Goal: Task Accomplishment & Management: Use online tool/utility

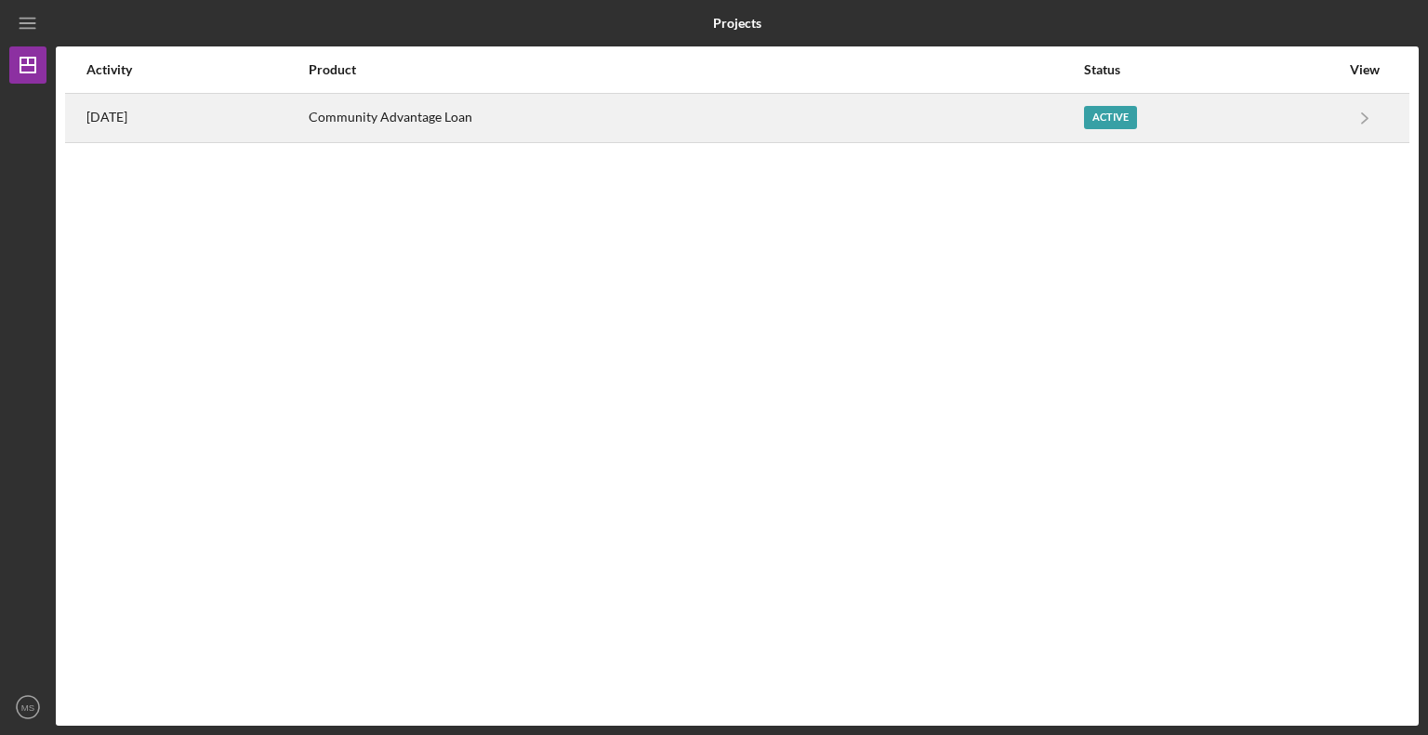
click at [513, 120] on div "Community Advantage Loan" at bounding box center [695, 118] width 773 height 46
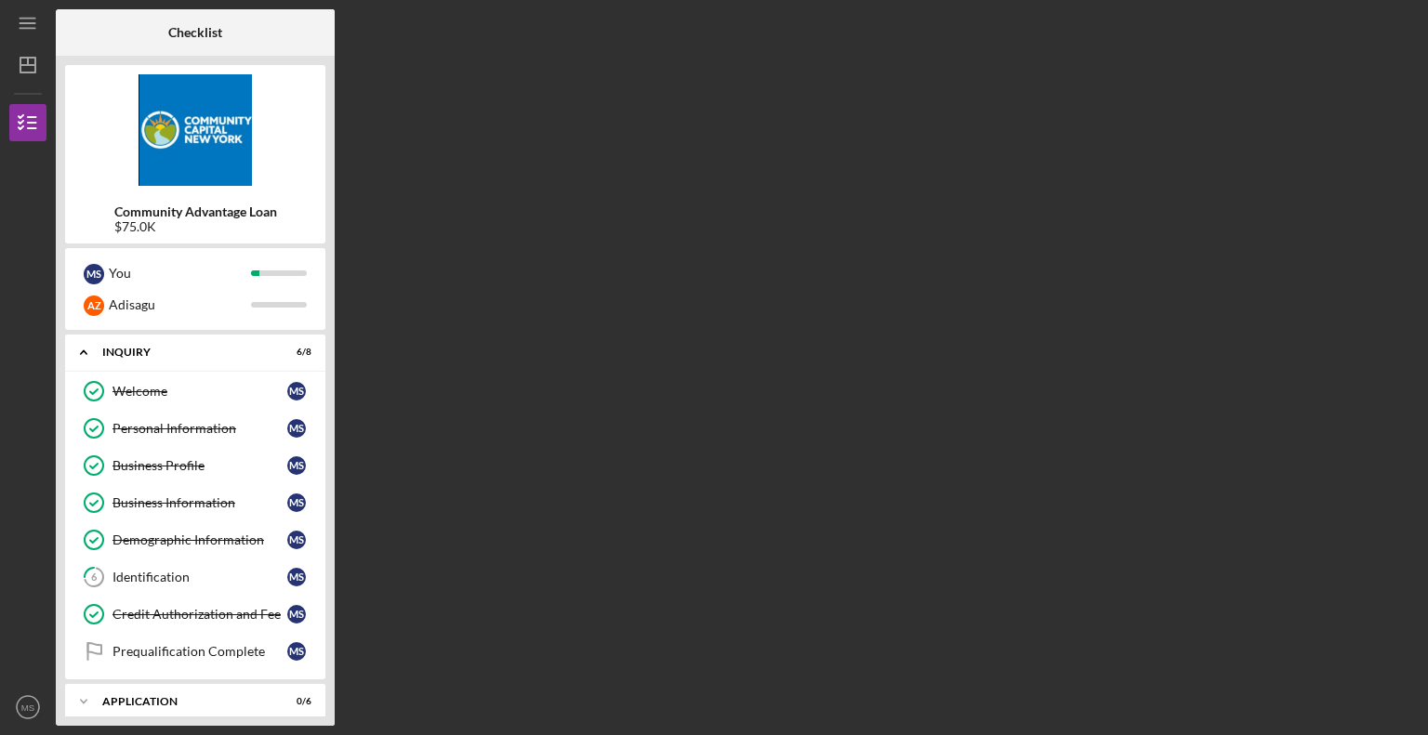
click at [416, 302] on div "Checklist Community Advantage Loan $75.0K M S You A Z Adisagu Icon/Expander Inq…" at bounding box center [737, 367] width 1363 height 717
